Goal: Information Seeking & Learning: Check status

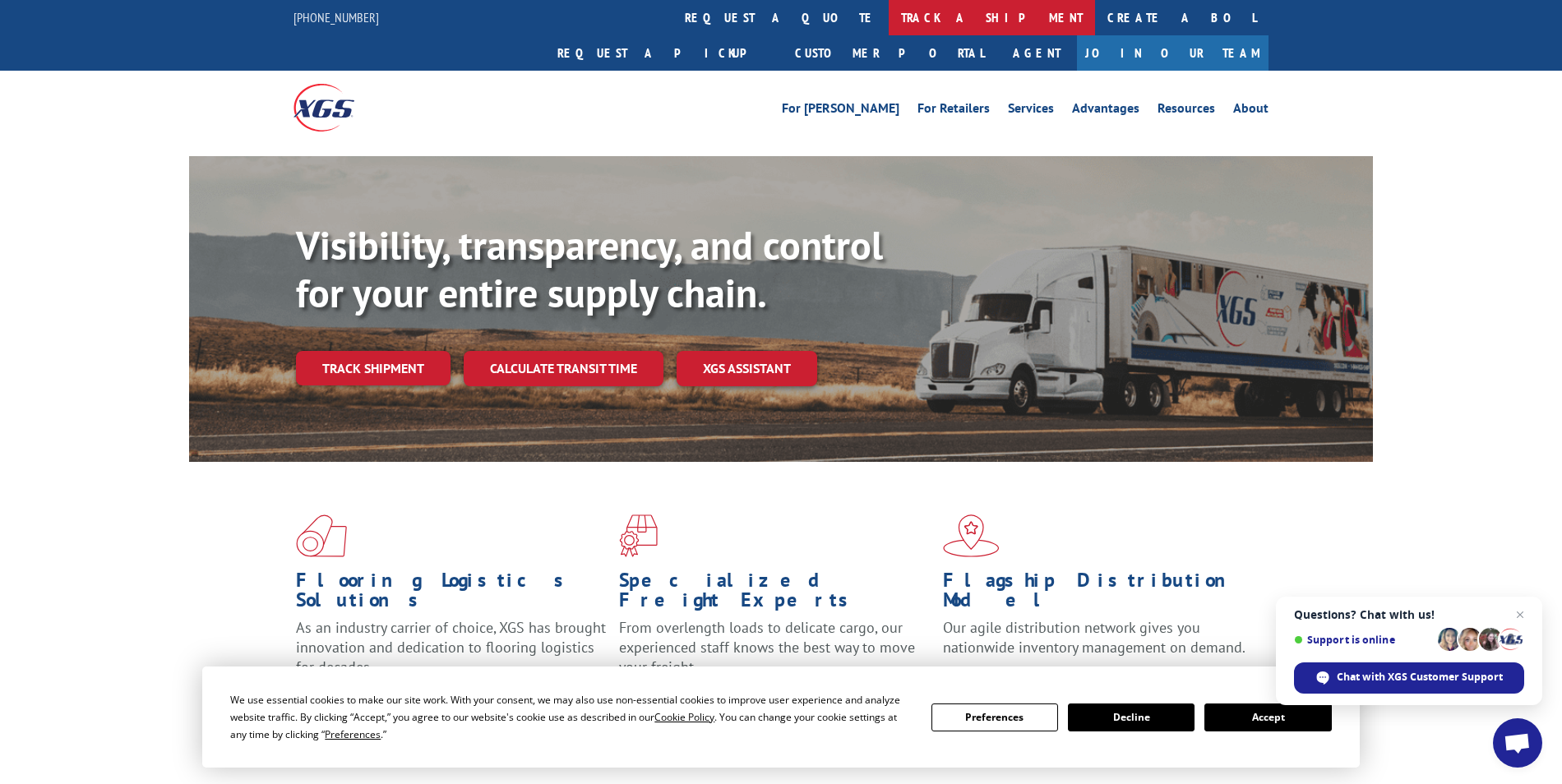
click at [889, 24] on link "track a shipment" at bounding box center [992, 17] width 206 height 36
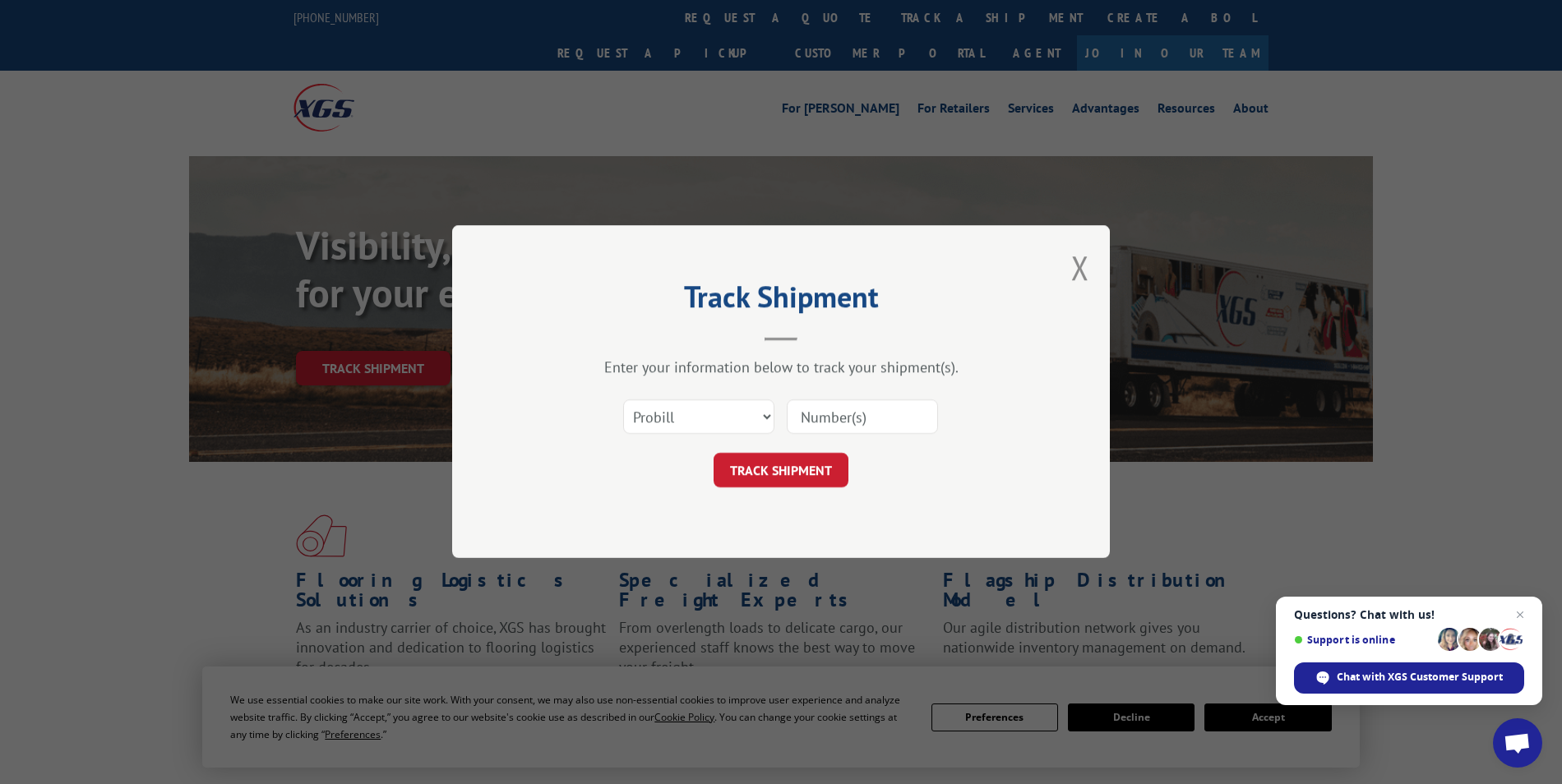
click at [841, 410] on input at bounding box center [862, 418] width 151 height 35
type input "17688914"
click at [794, 476] on button "TRACK SHIPMENT" at bounding box center [781, 471] width 135 height 35
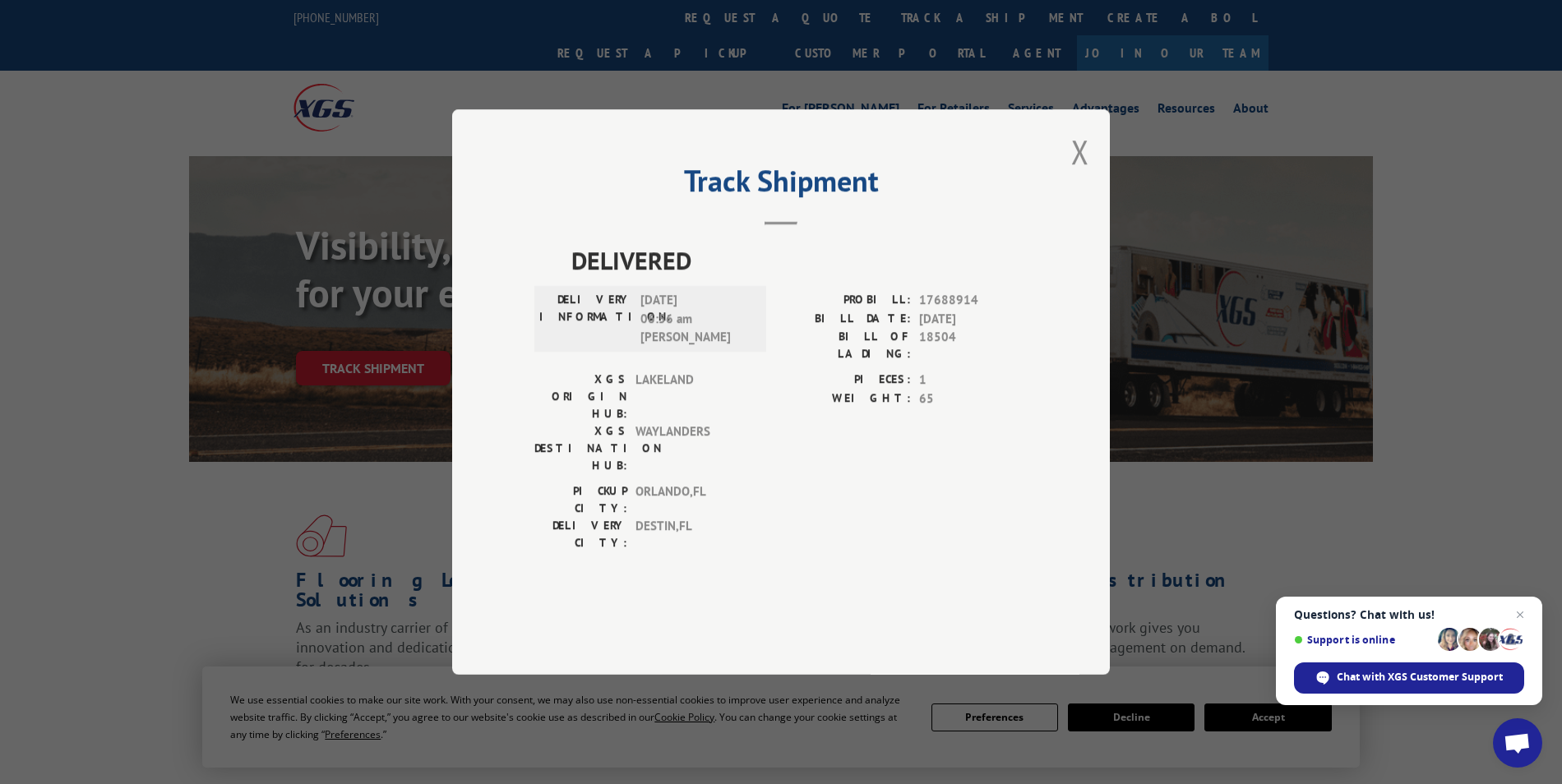
click at [911, 310] on label "PROBILL:" at bounding box center [846, 300] width 130 height 19
click at [1073, 174] on button "Close modal" at bounding box center [1080, 151] width 18 height 43
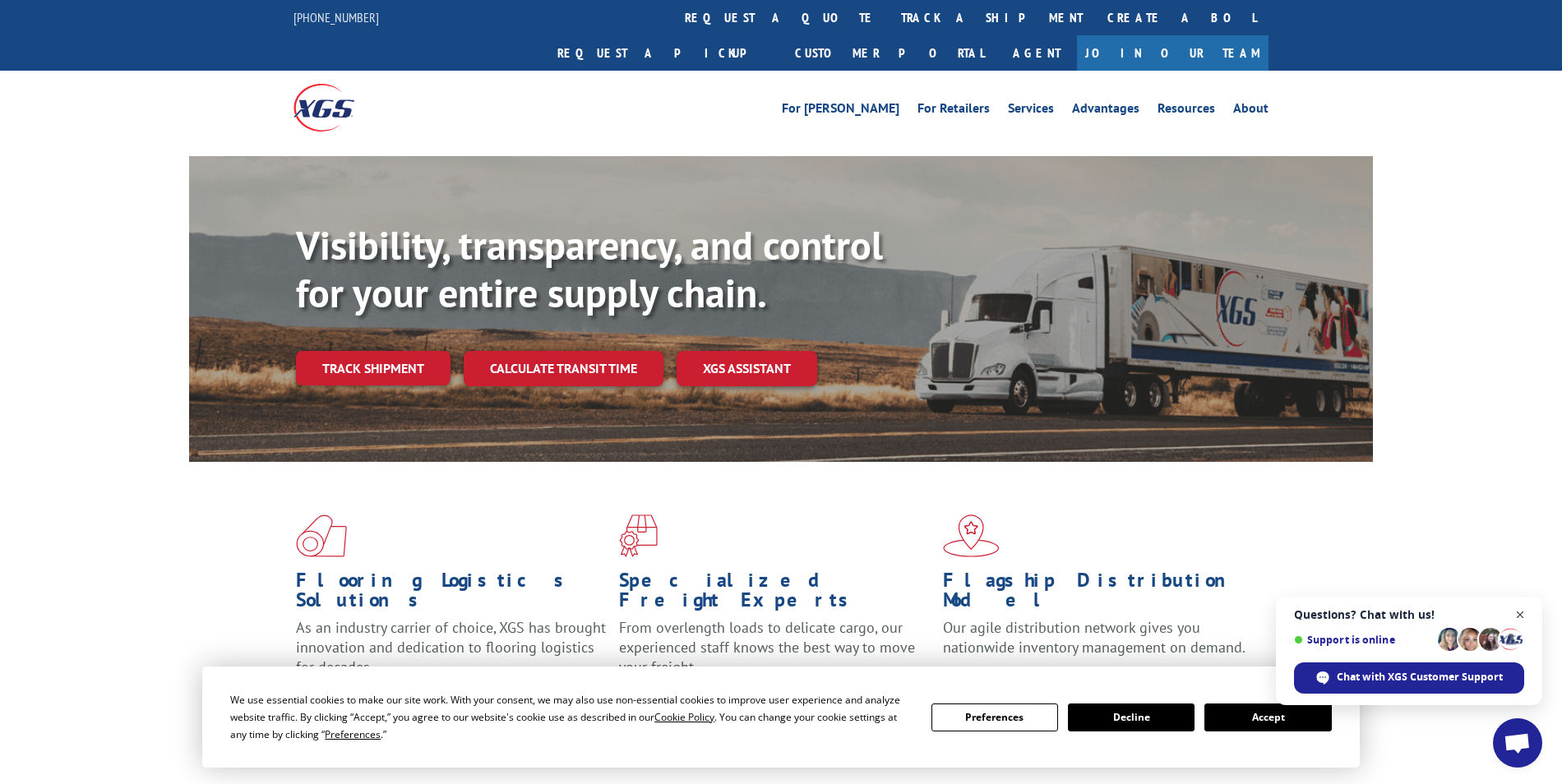
click at [1518, 612] on span "Close chat" at bounding box center [1520, 615] width 21 height 21
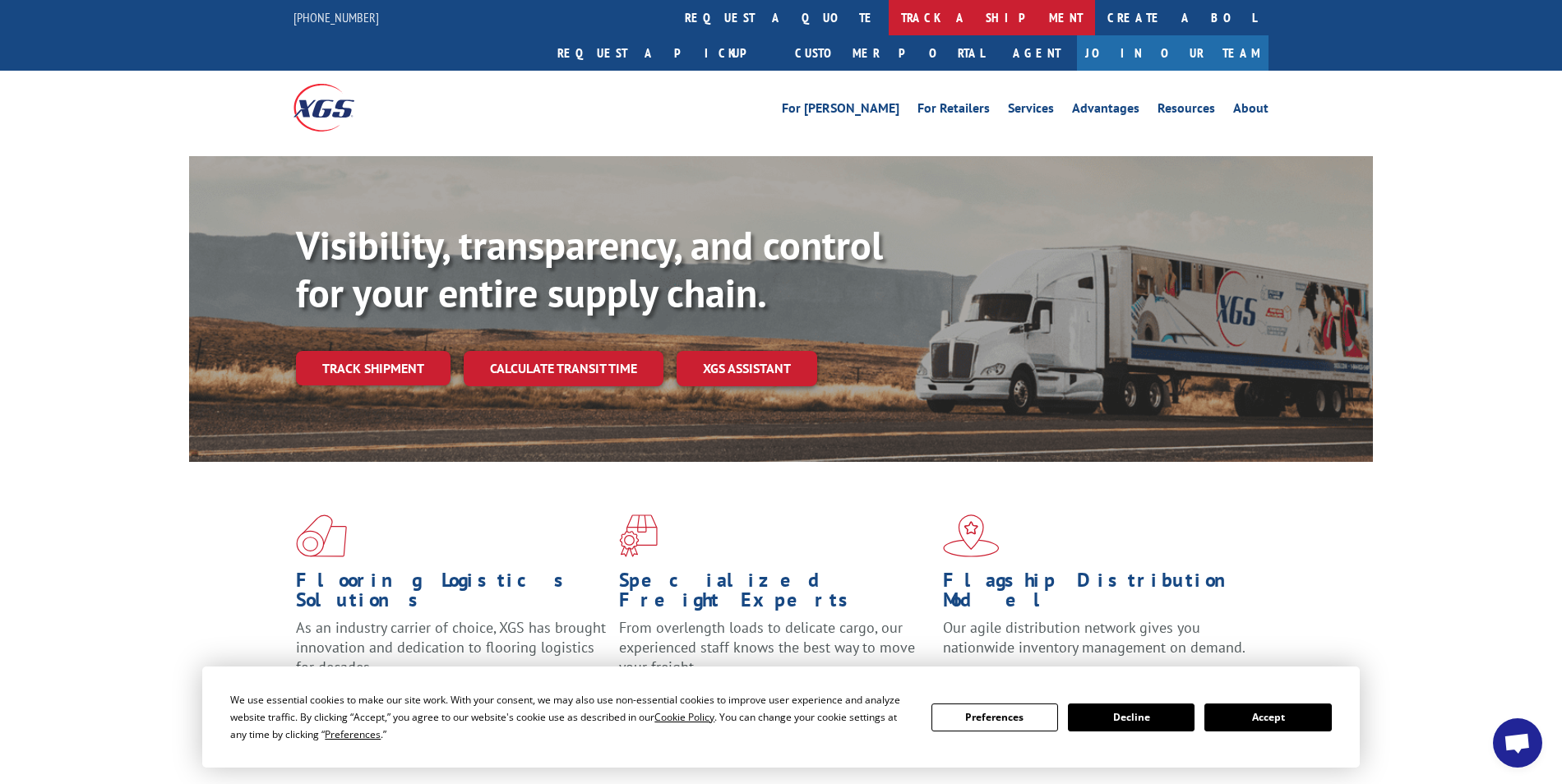
click at [889, 19] on link "track a shipment" at bounding box center [992, 17] width 206 height 36
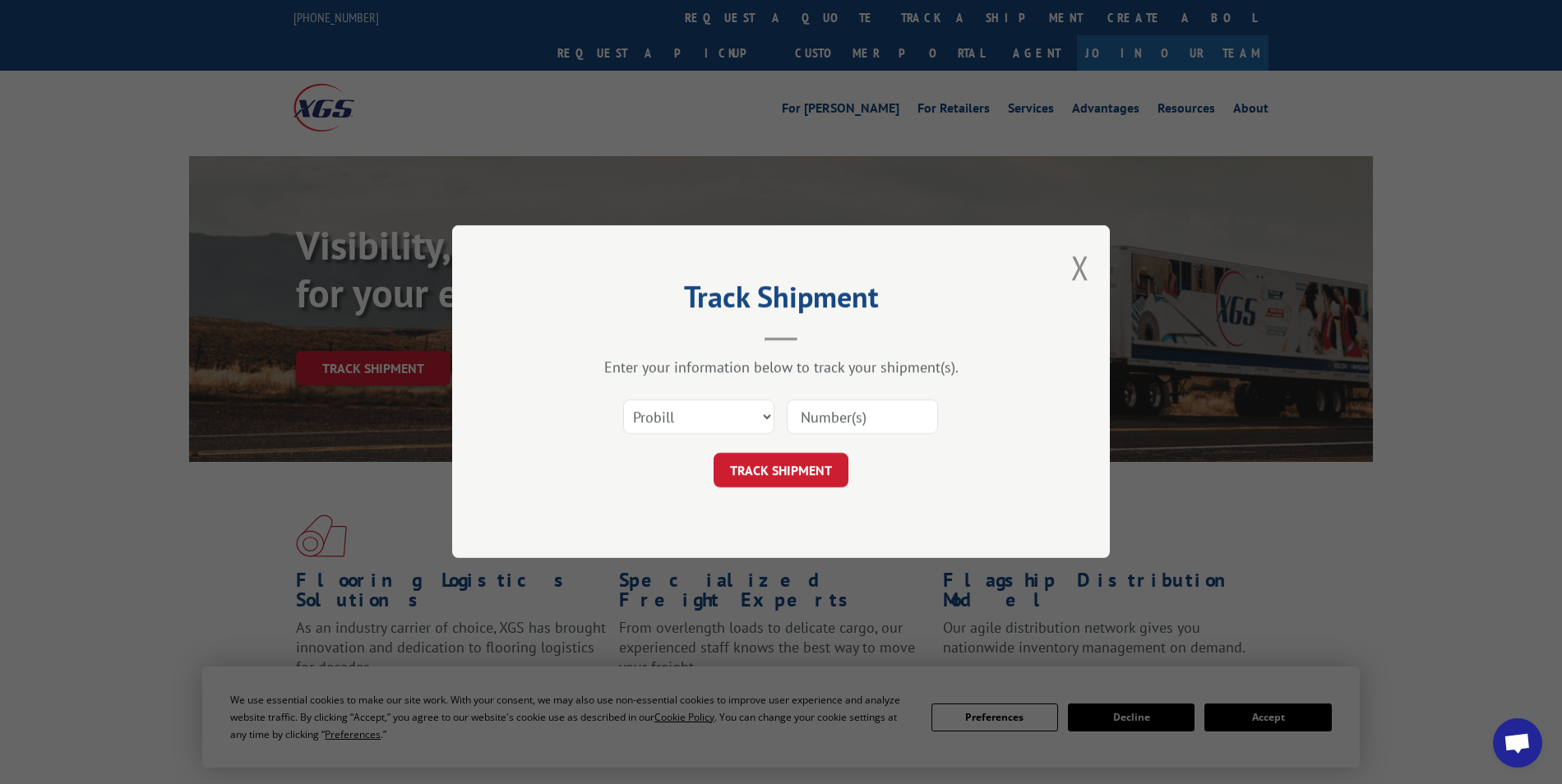
click at [839, 432] on input at bounding box center [862, 418] width 151 height 35
type input "17688914"
click at [812, 465] on button "TRACK SHIPMENT" at bounding box center [781, 471] width 135 height 35
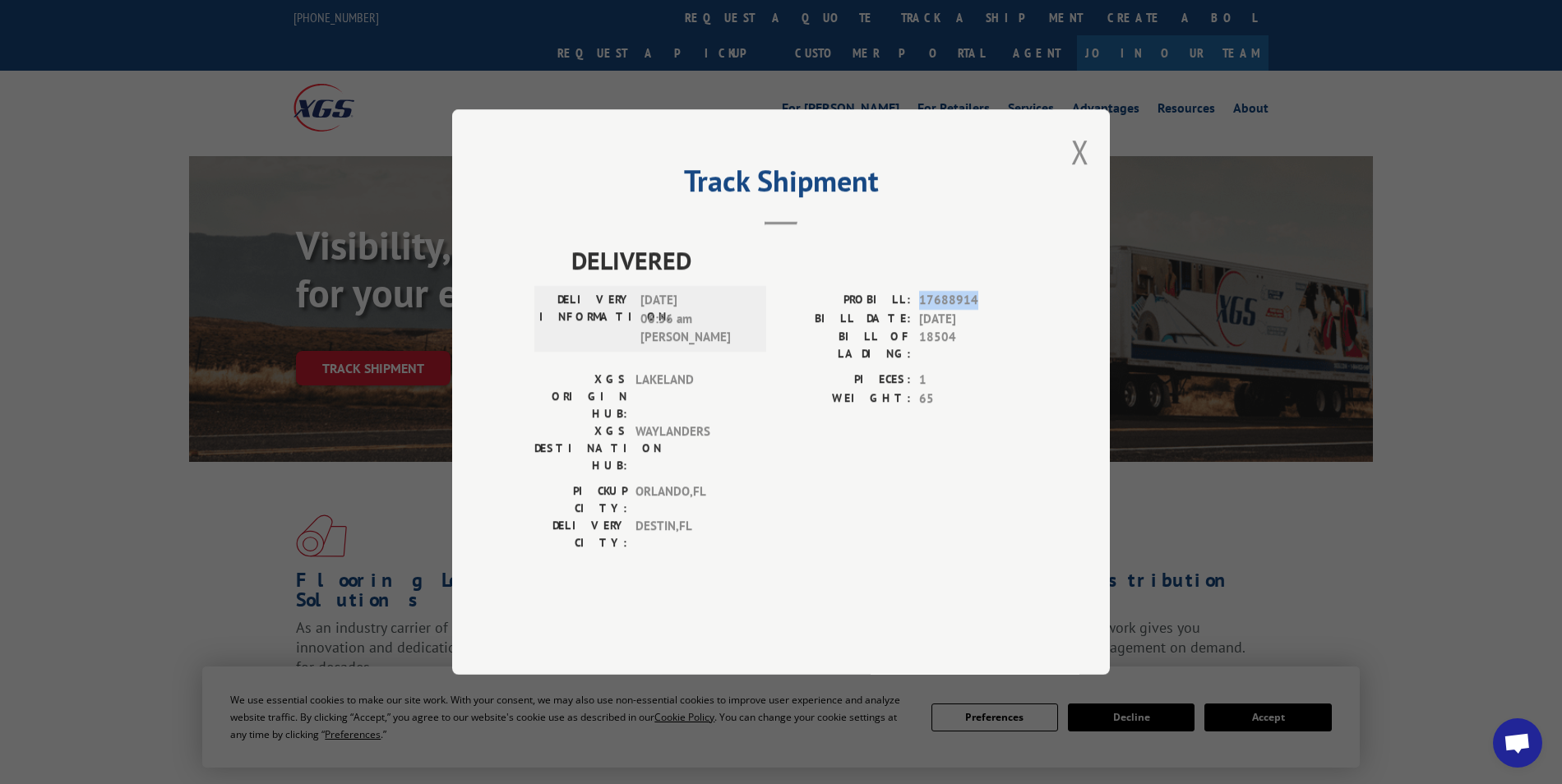
drag, startPoint x: 922, startPoint y: 345, endPoint x: 983, endPoint y: 342, distance: 61.1
click at [983, 310] on span "17688914" at bounding box center [973, 300] width 109 height 19
copy span "17688914"
